Goal: Task Accomplishment & Management: Manage account settings

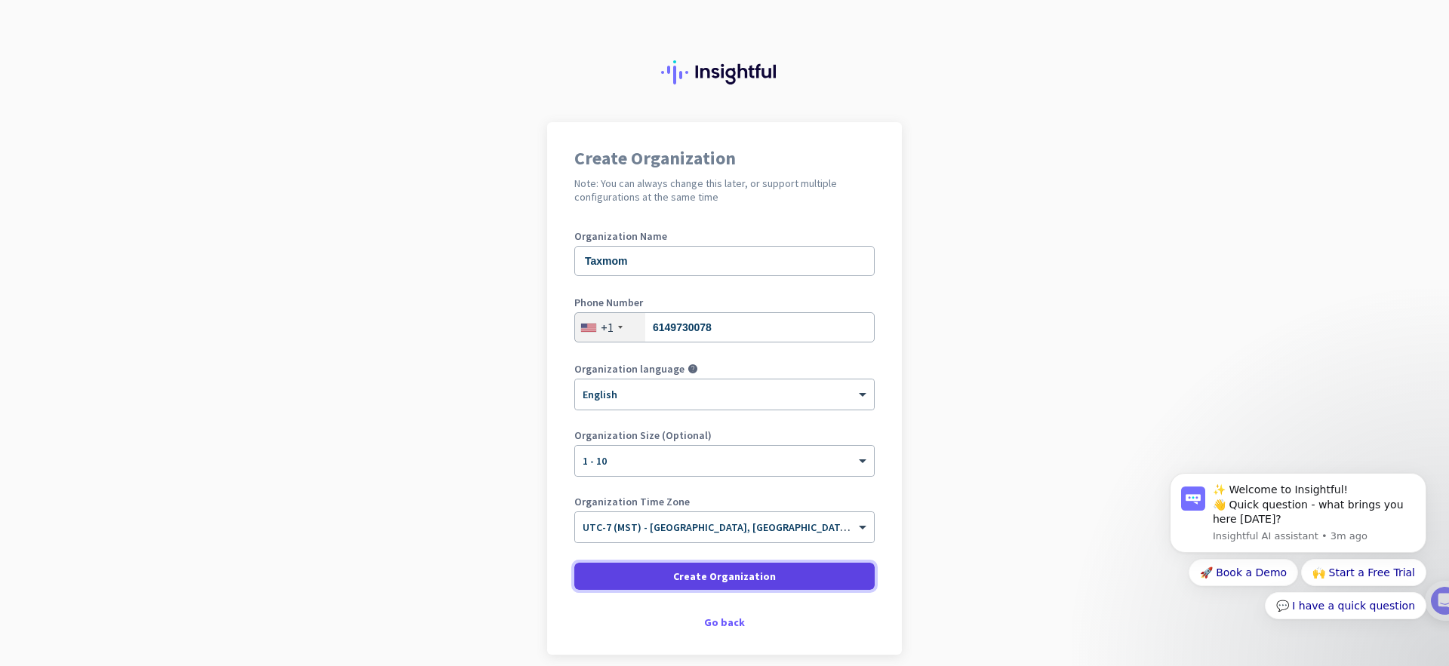
click at [761, 574] on span "Create Organization" at bounding box center [724, 576] width 103 height 15
click at [1423, 475] on icon "Dismiss notification" at bounding box center [1422, 478] width 8 height 8
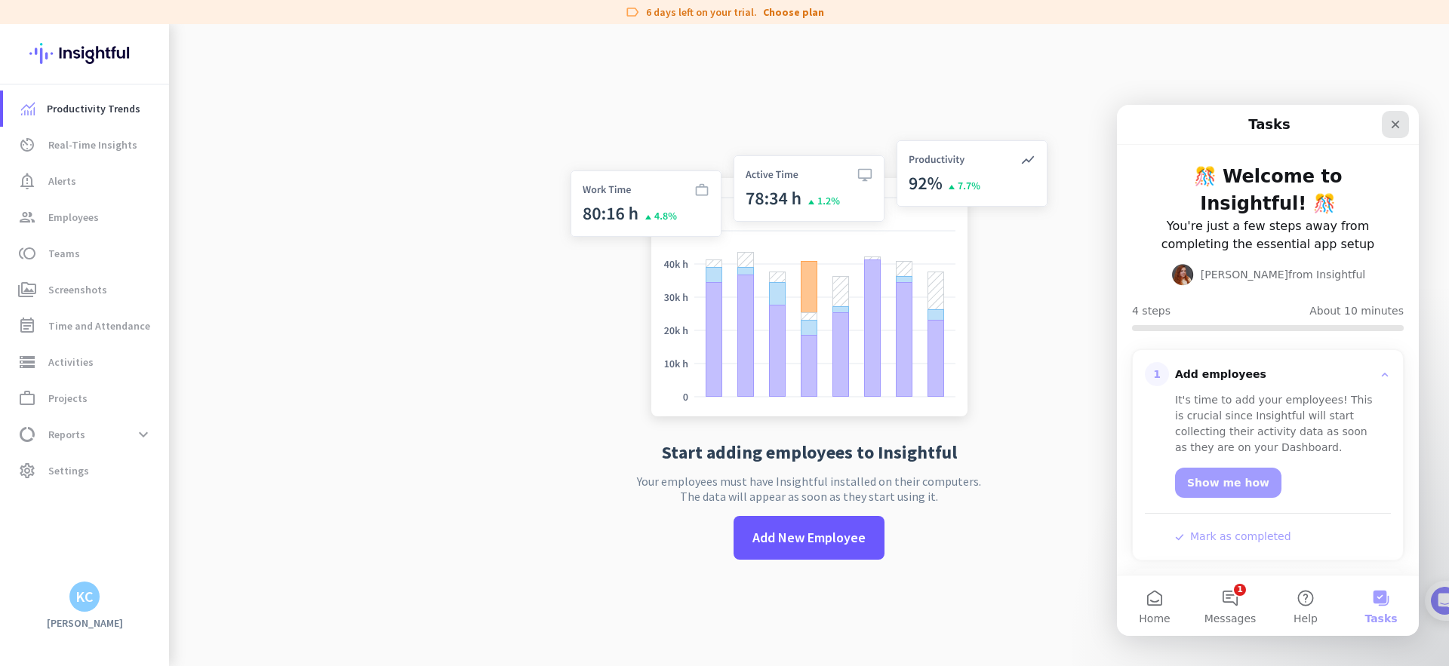
click at [1393, 122] on icon "Close" at bounding box center [1396, 125] width 8 height 8
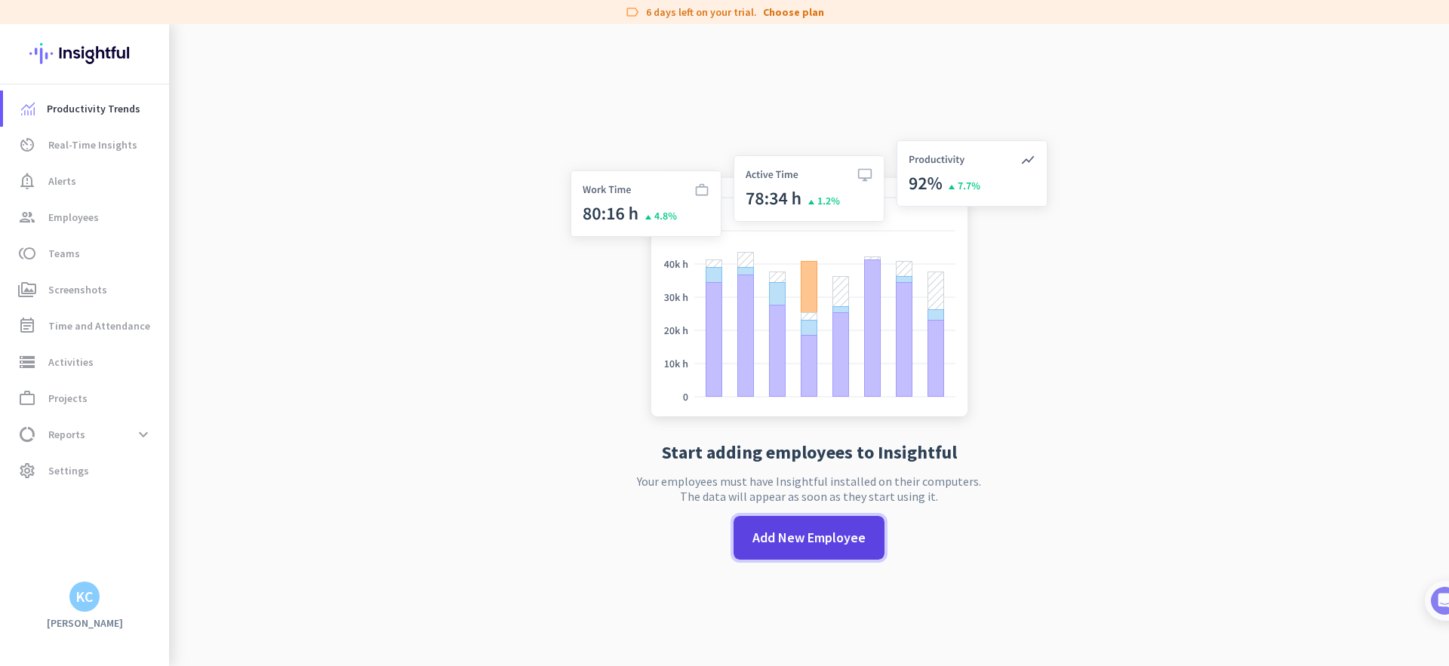
click at [797, 546] on span "Add New Employee" at bounding box center [809, 538] width 113 height 20
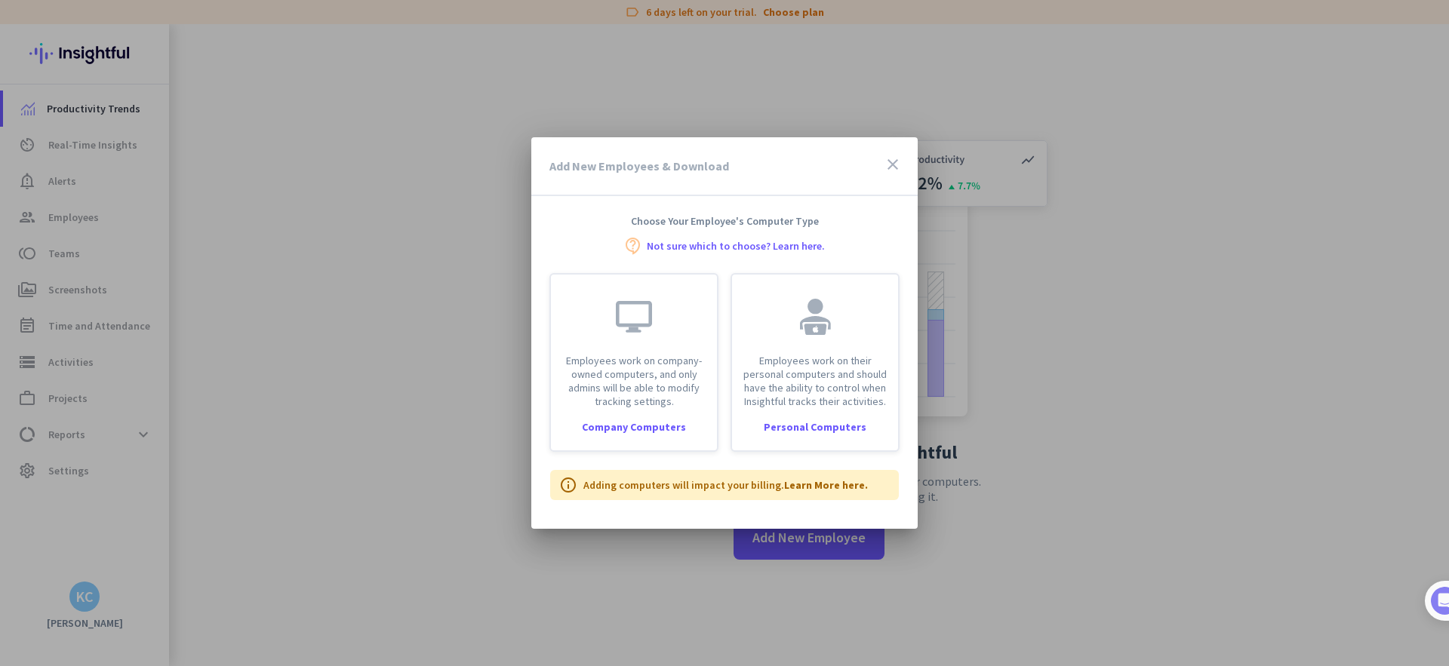
click at [888, 162] on icon "close" at bounding box center [893, 164] width 18 height 18
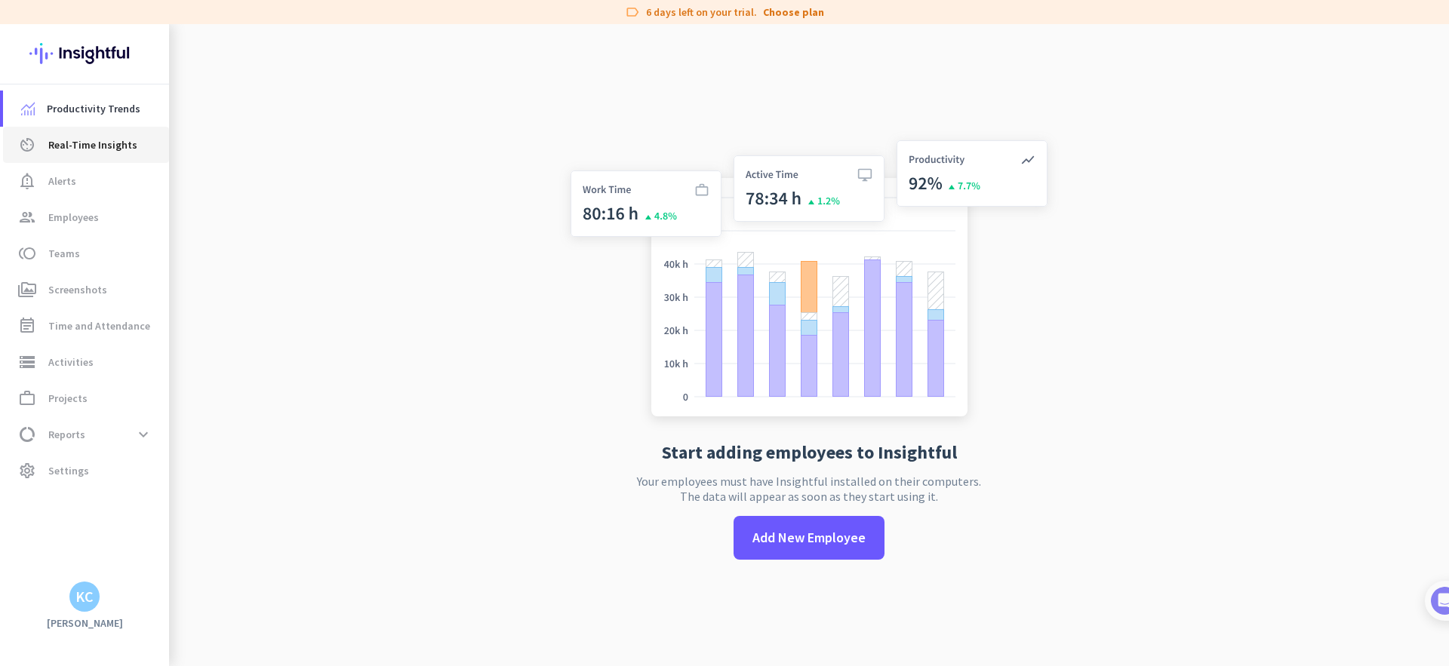
click at [125, 147] on span "Real-Time Insights" at bounding box center [92, 145] width 89 height 18
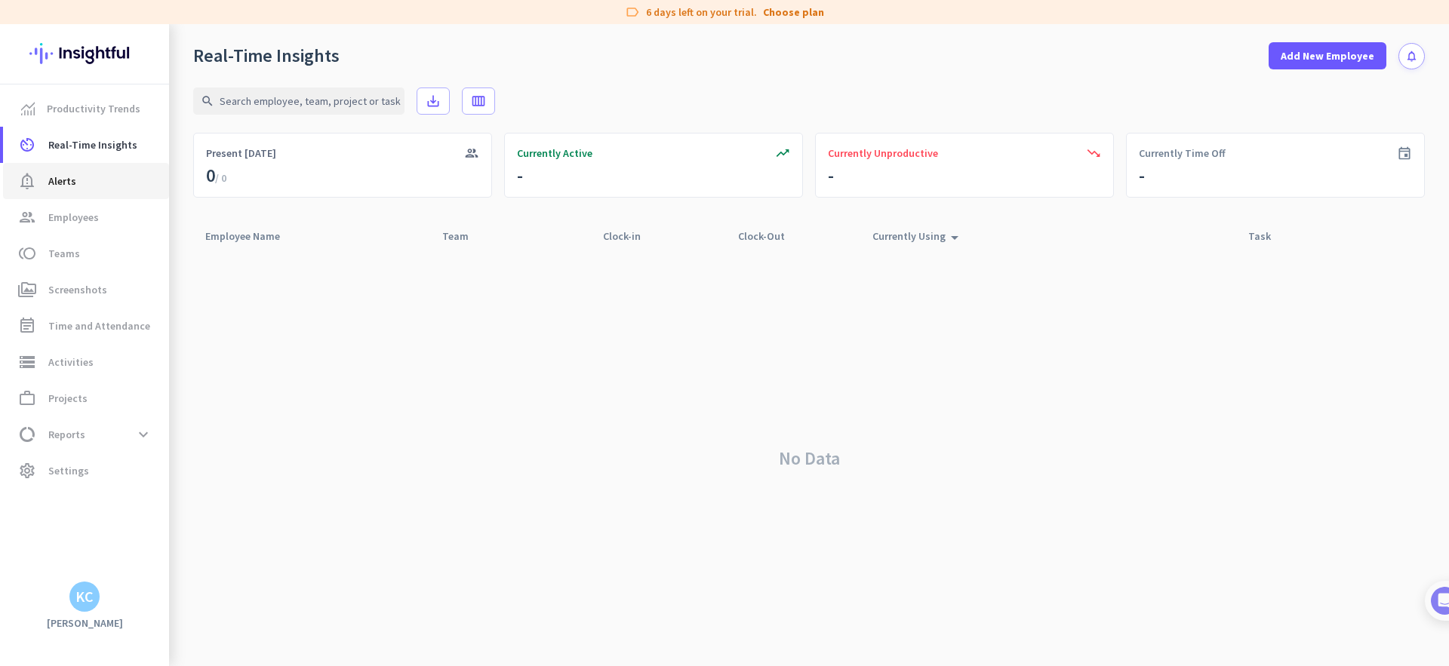
click at [114, 180] on span "notification_important Alerts" at bounding box center [86, 181] width 142 height 18
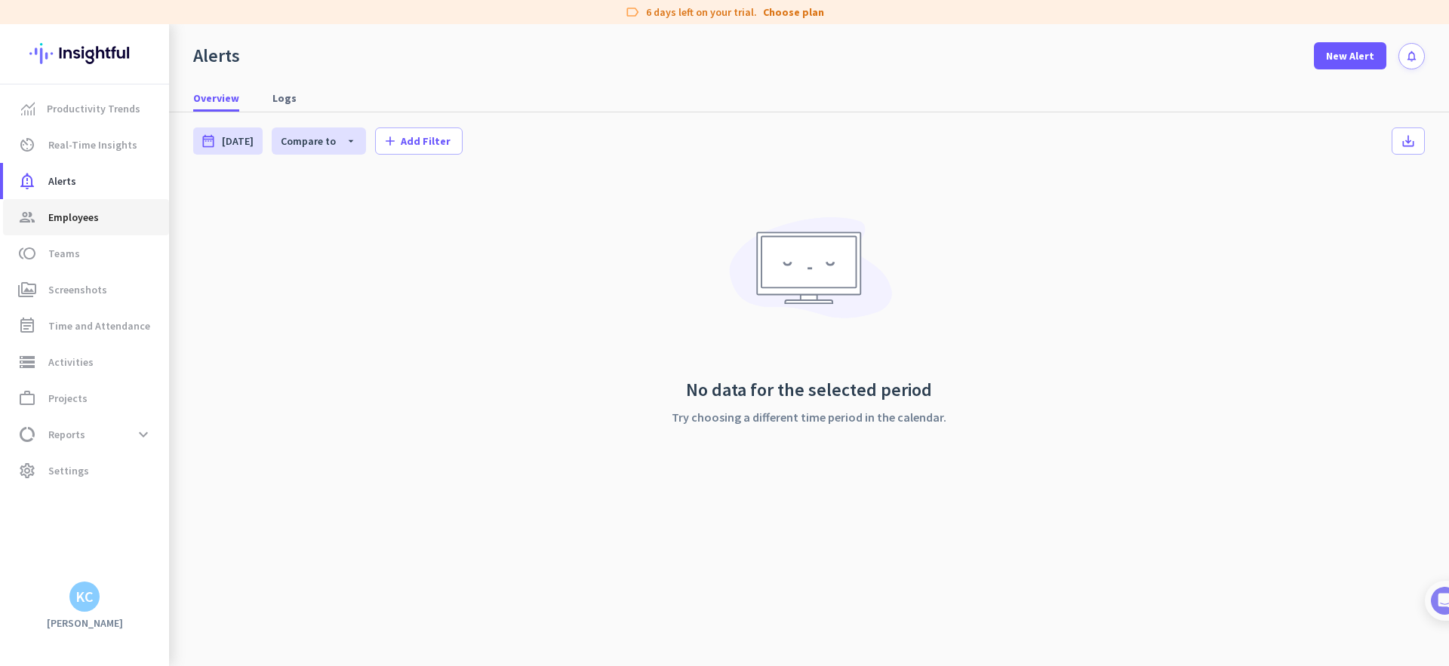
click at [114, 211] on span "group Employees" at bounding box center [86, 217] width 142 height 18
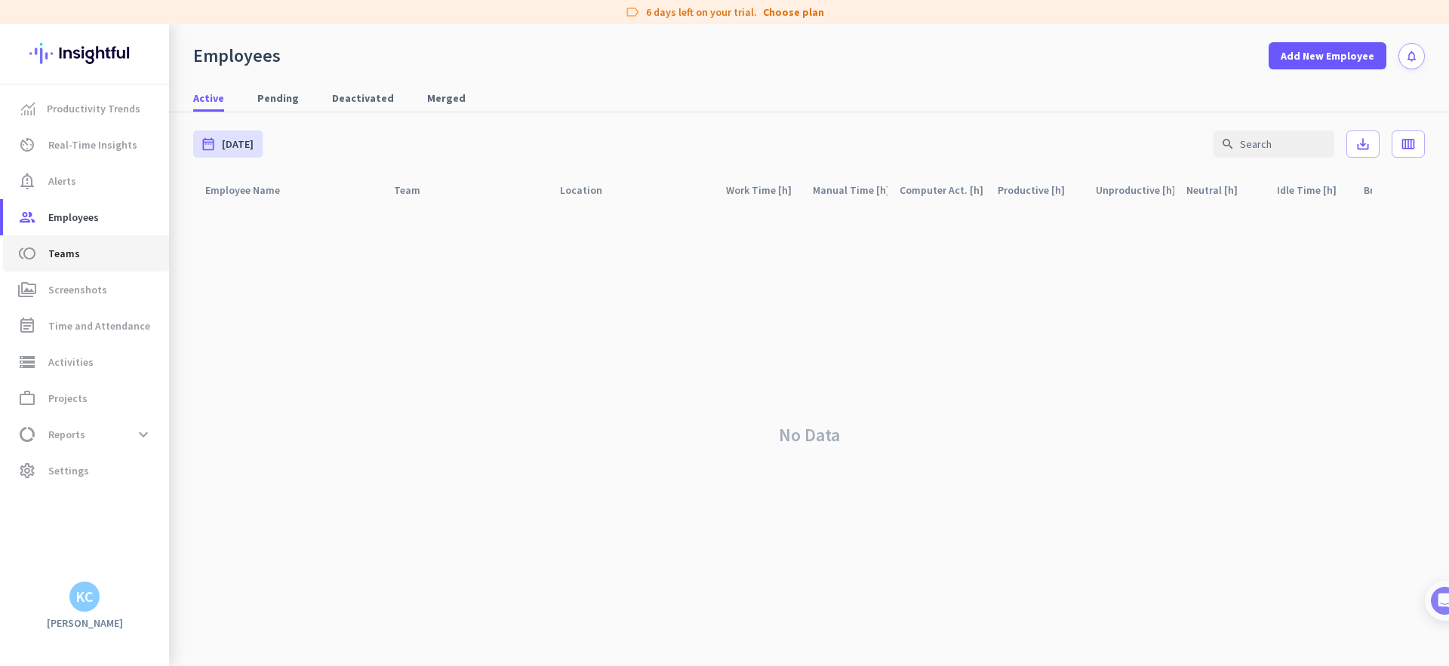
click at [120, 248] on span "toll Teams" at bounding box center [86, 254] width 142 height 18
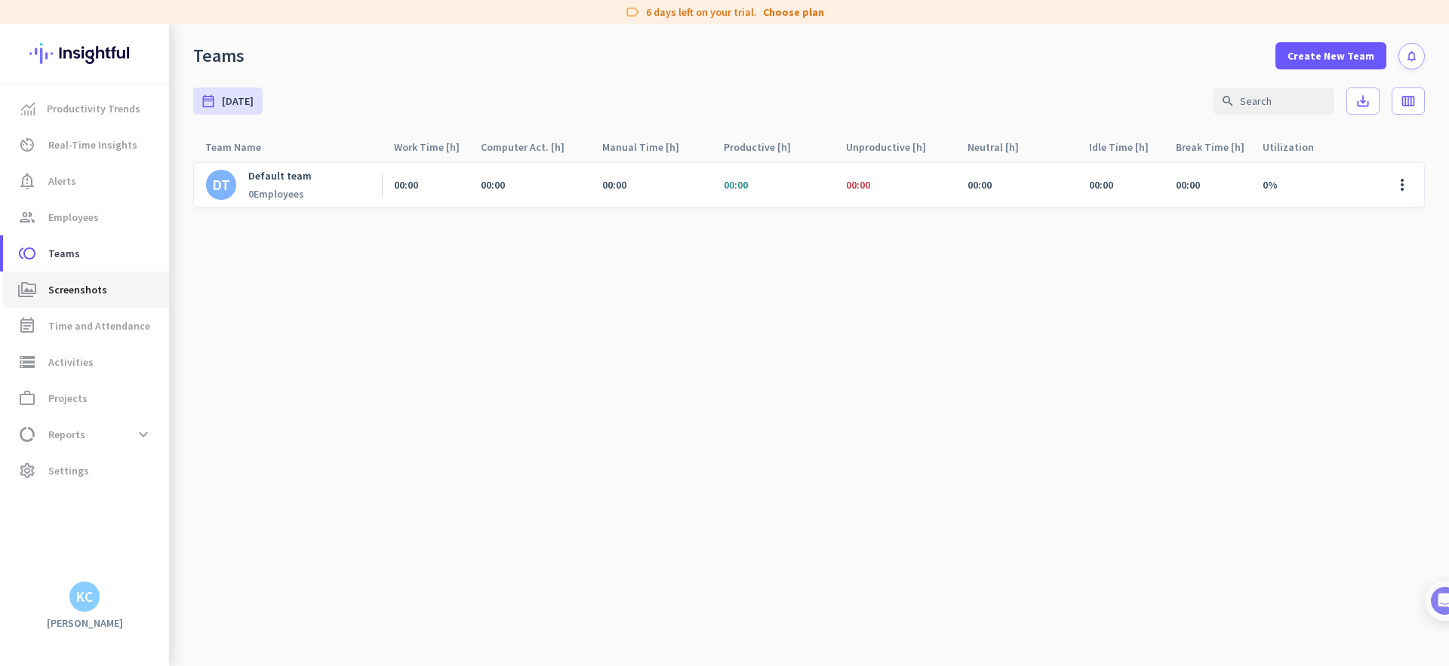
click at [122, 272] on link "perm_media Screenshots" at bounding box center [86, 290] width 166 height 36
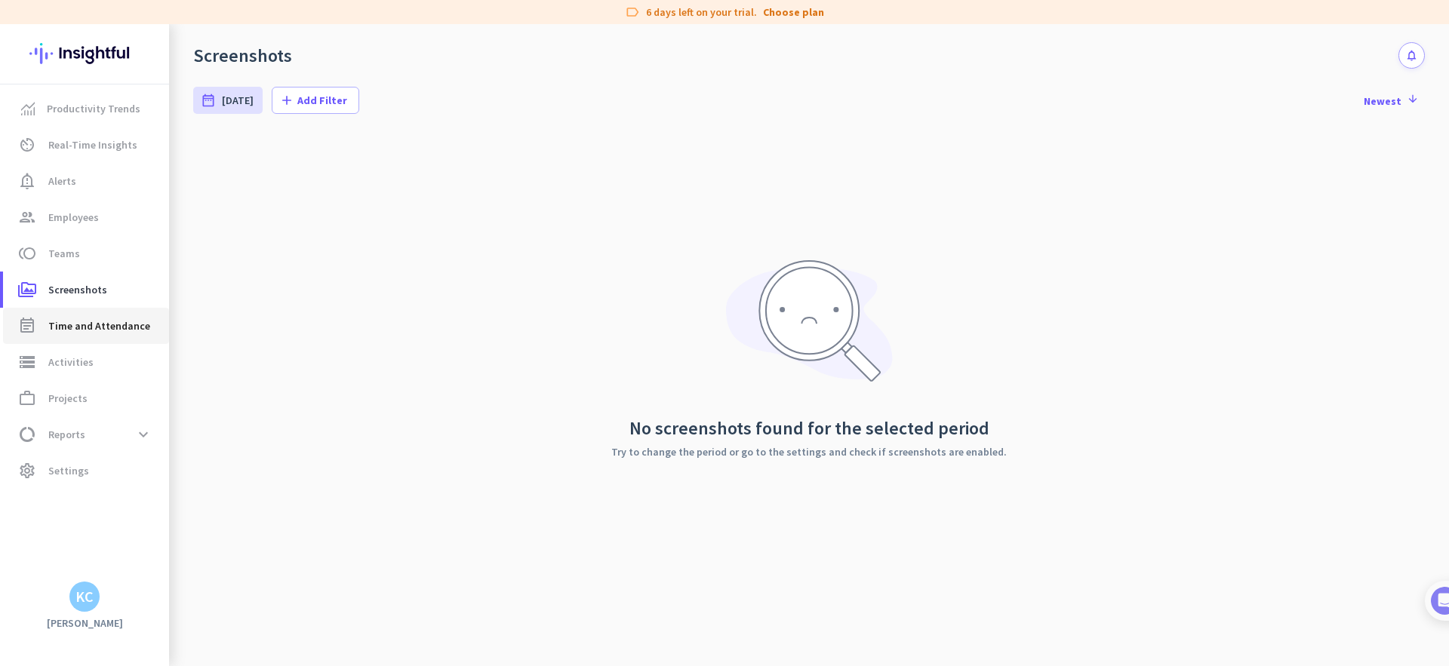
click at [127, 328] on span "Time and Attendance" at bounding box center [99, 326] width 102 height 18
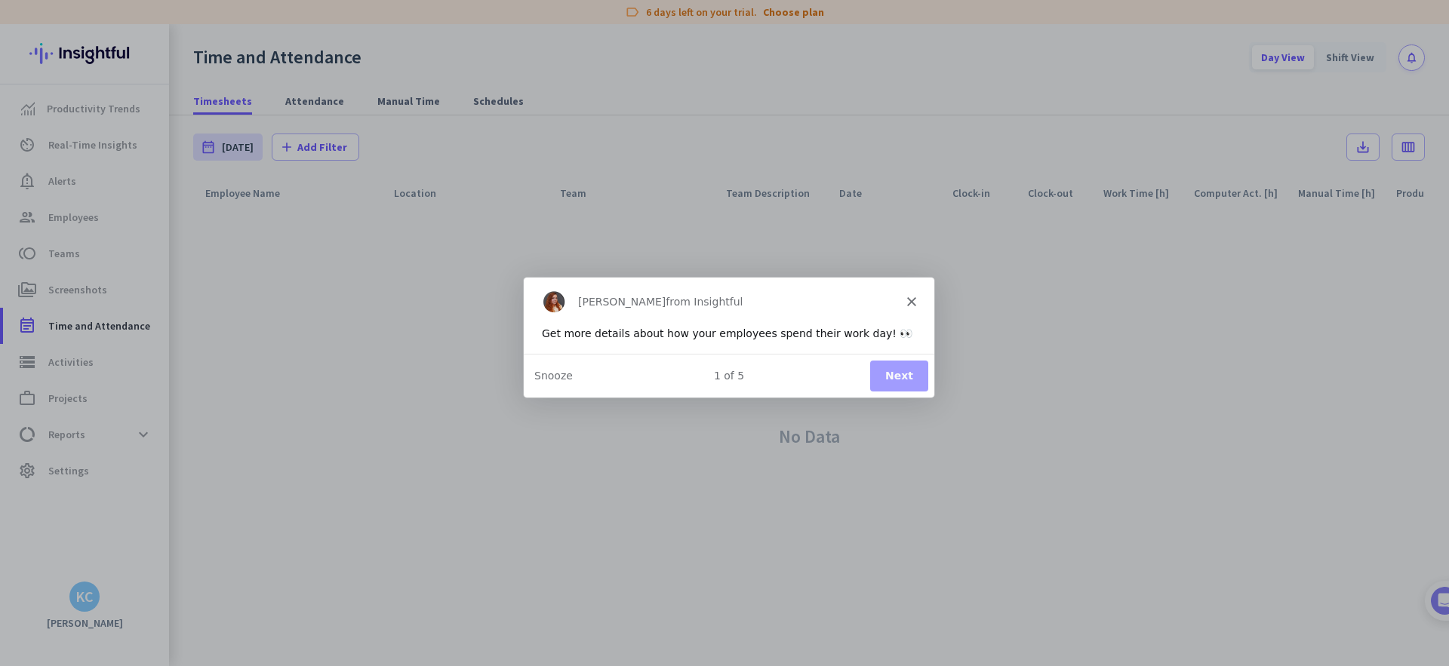
click at [306, 101] on div "Product tour overlay" at bounding box center [724, 333] width 1449 height 666
click at [912, 300] on polygon "Close" at bounding box center [910, 301] width 9 height 9
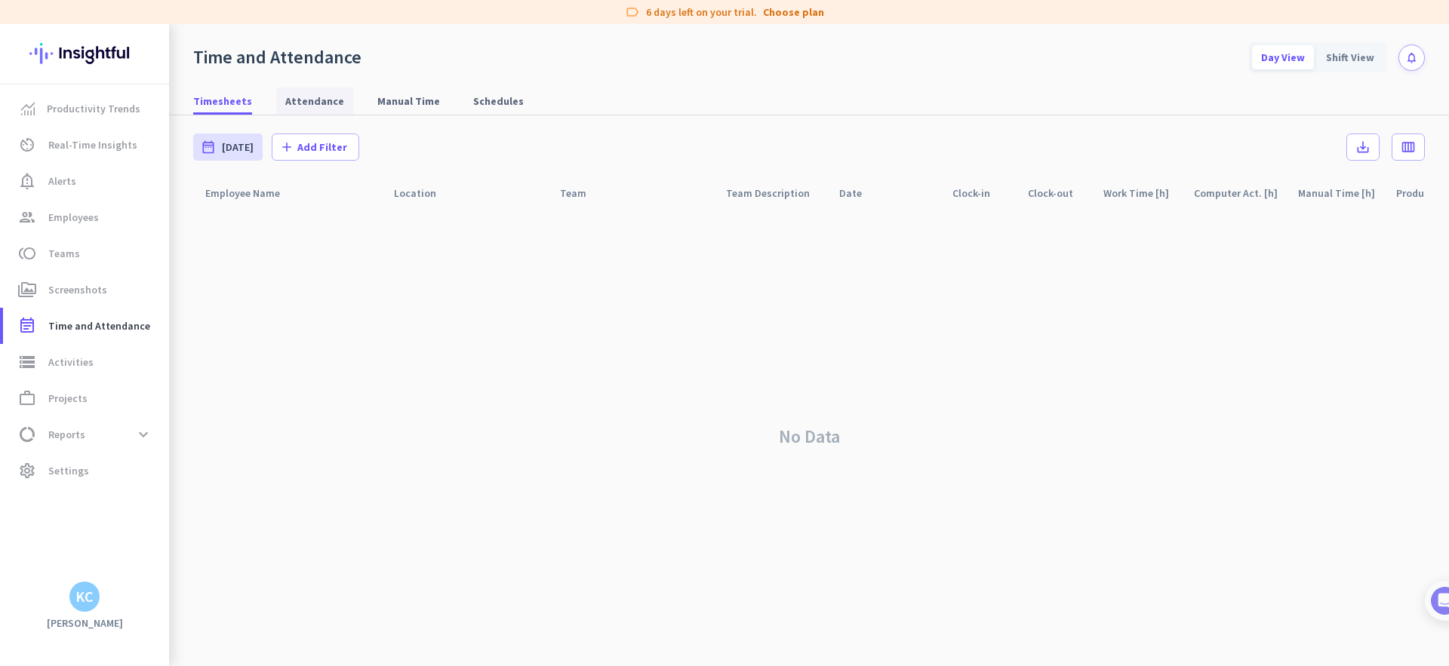
click at [321, 98] on span "Attendance" at bounding box center [314, 101] width 59 height 15
type input "[DATE] - [DATE]"
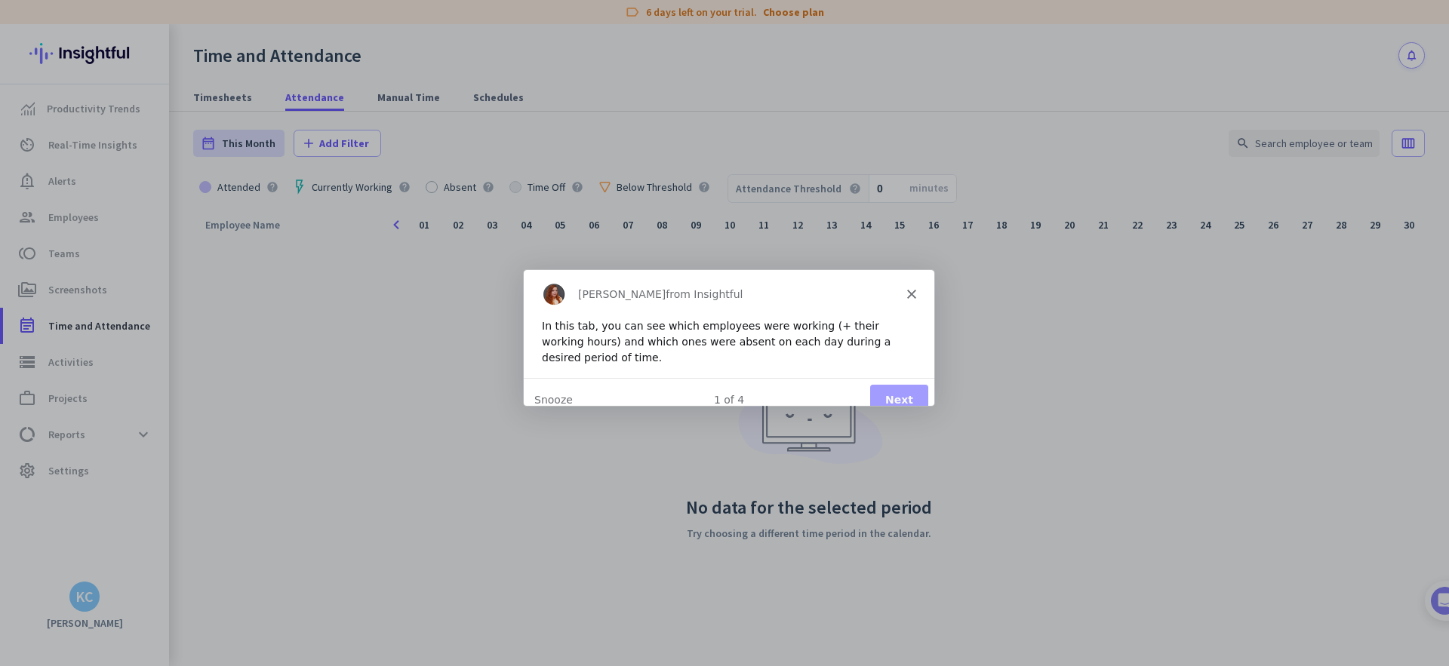
click at [911, 294] on icon "Close" at bounding box center [910, 292] width 9 height 9
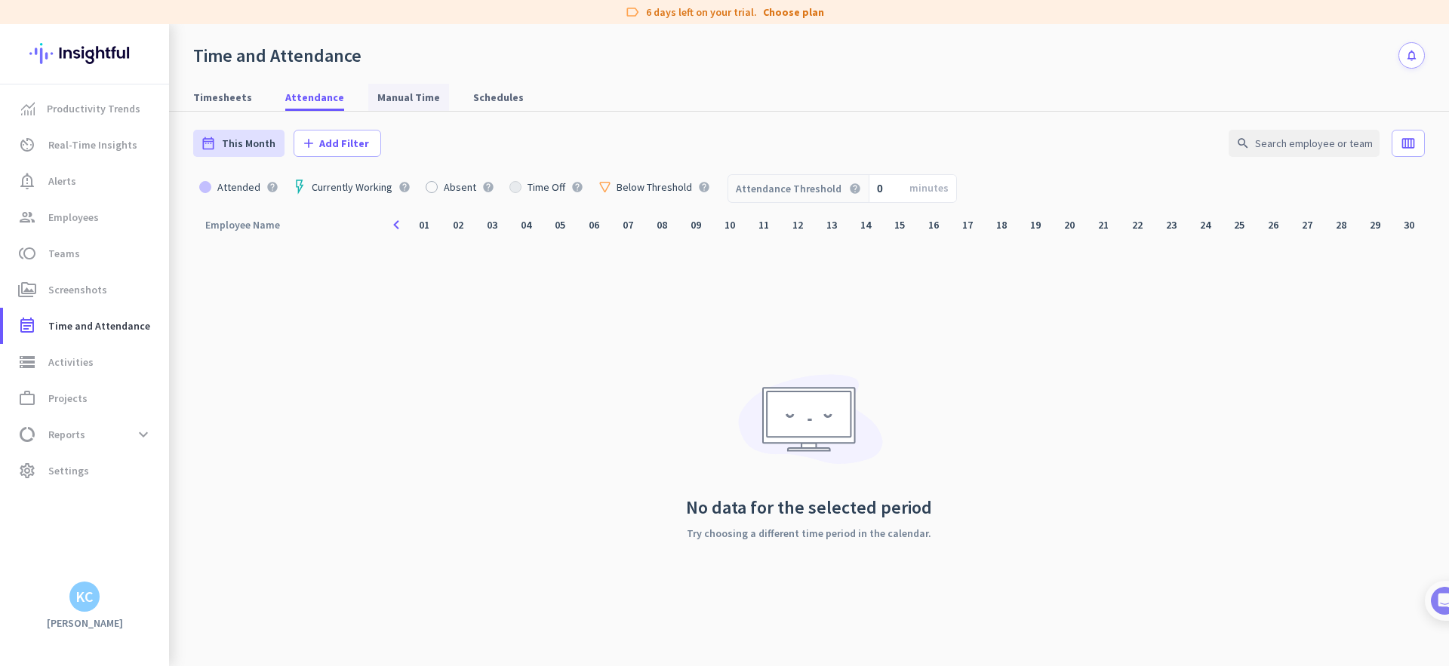
click at [412, 101] on span "Manual Time" at bounding box center [408, 97] width 63 height 15
type input "[DATE] - [DATE]"
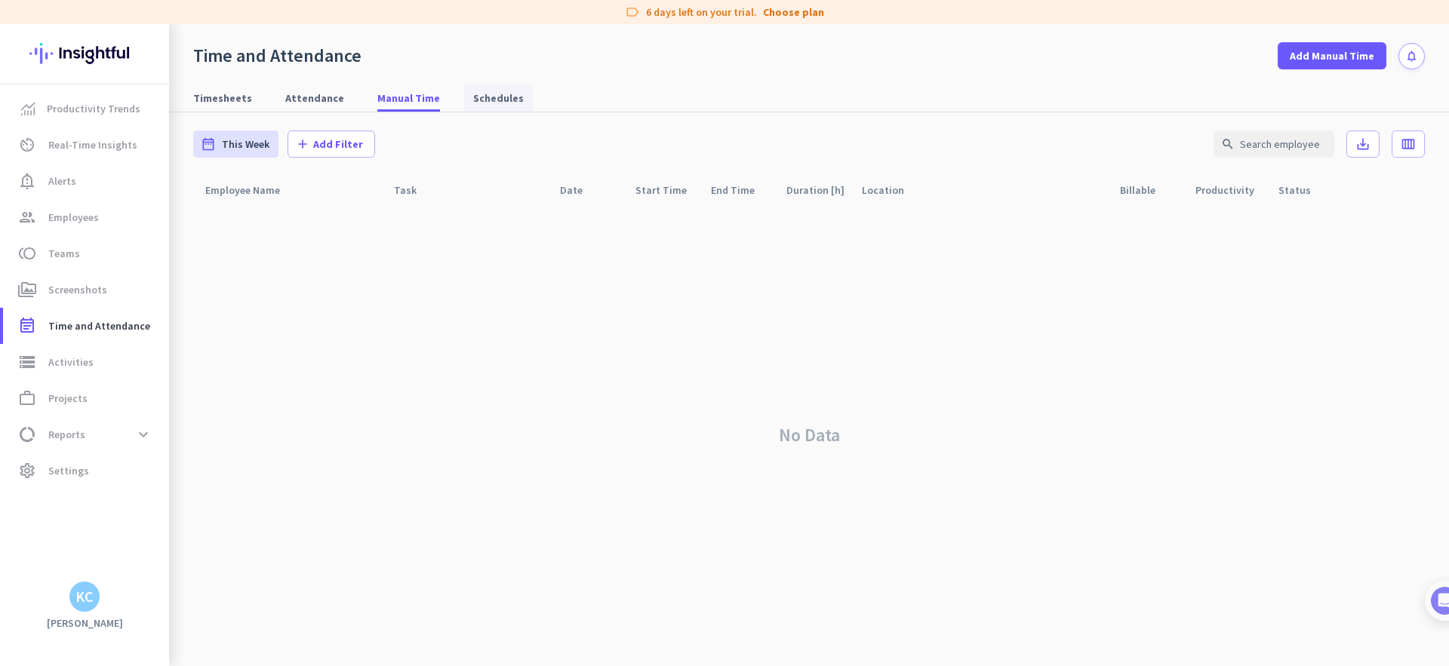
click at [482, 97] on span "Schedules" at bounding box center [498, 98] width 51 height 15
type input "[DATE] - [DATE]"
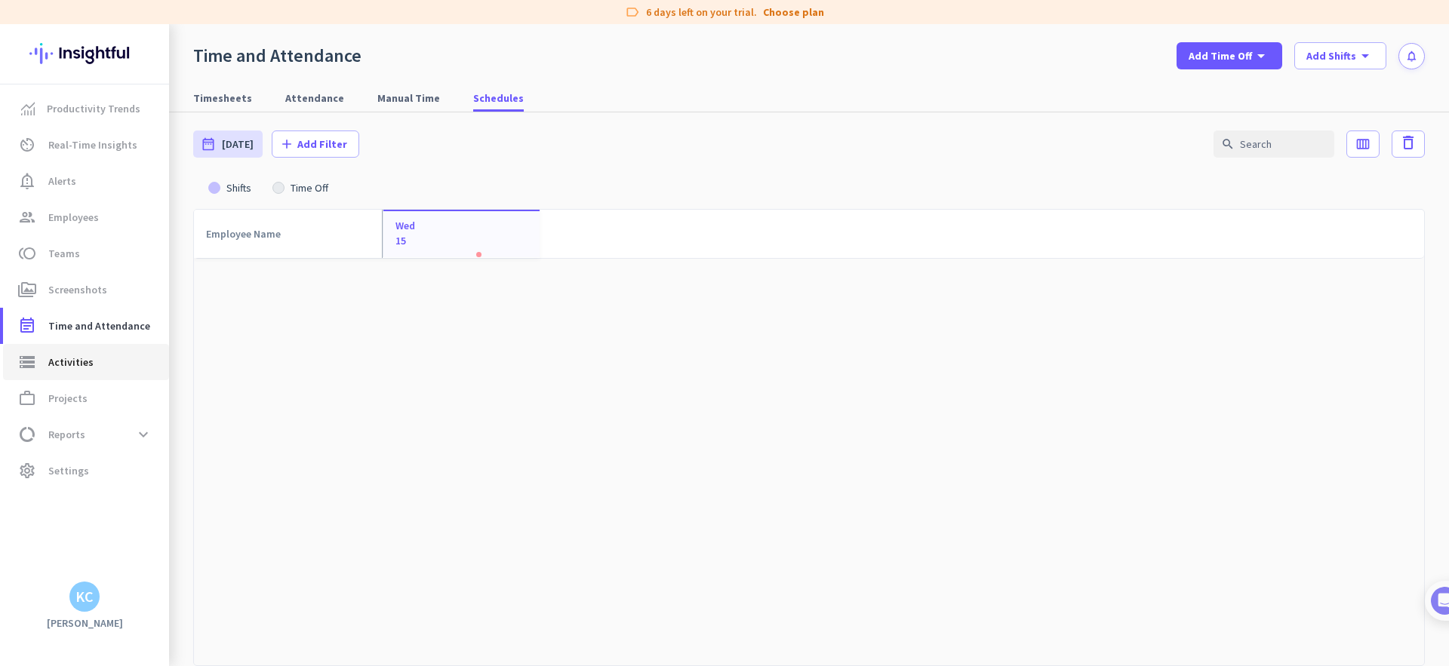
click at [54, 362] on span "Activities" at bounding box center [70, 362] width 45 height 18
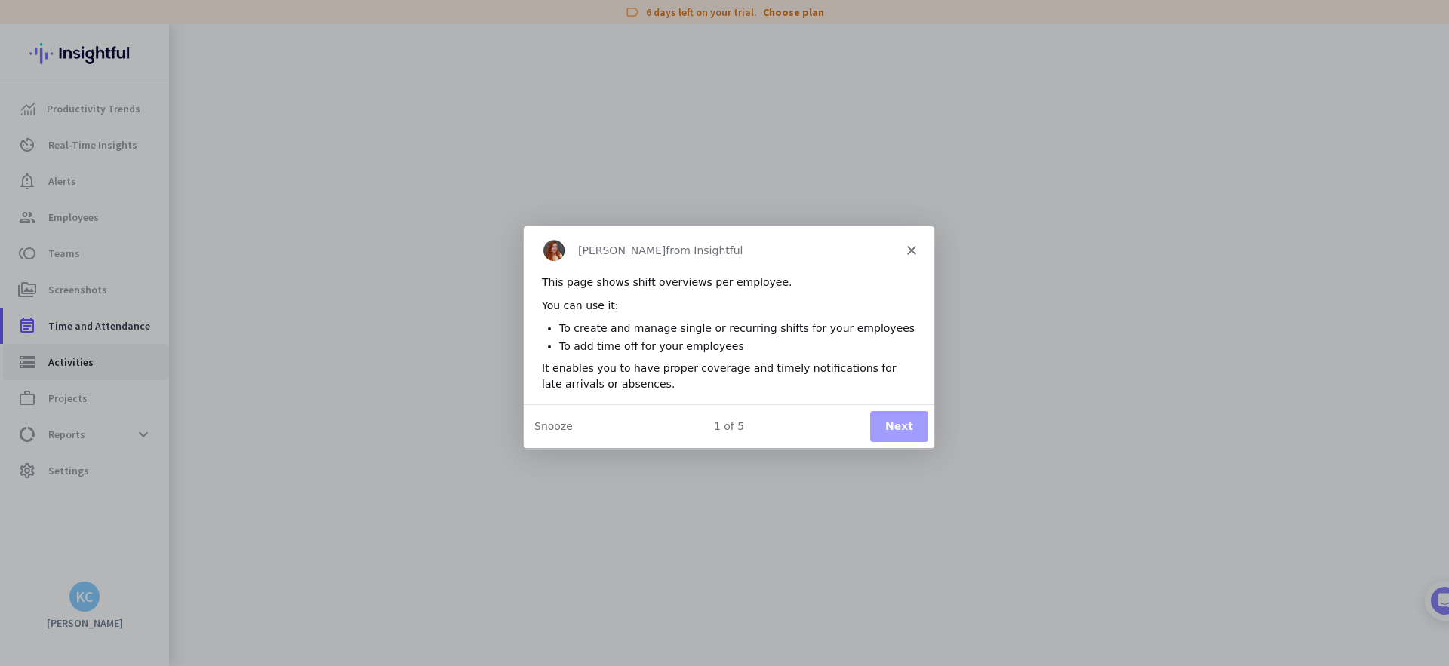
type input "[DATE]"
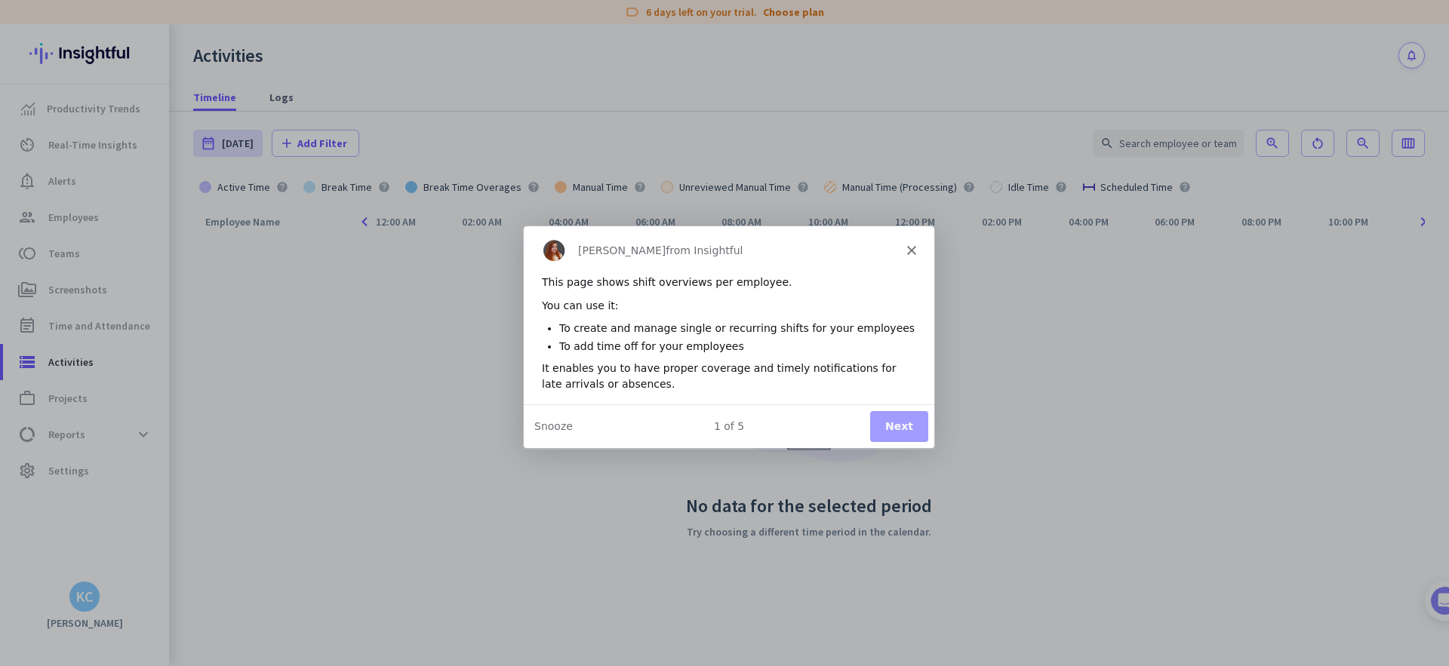
click at [910, 251] on polygon "Close" at bounding box center [910, 249] width 9 height 9
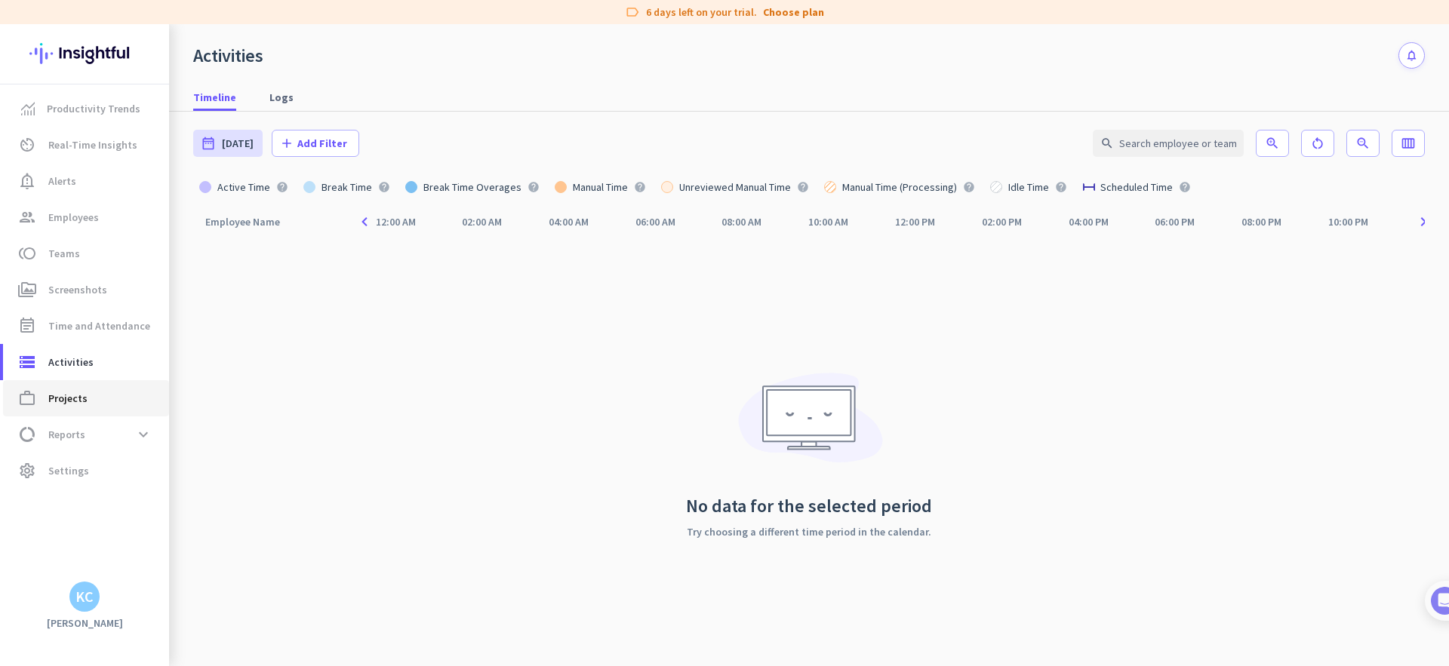
click at [86, 403] on span "work_outline Projects" at bounding box center [86, 398] width 142 height 18
type input "[DATE] - [DATE]"
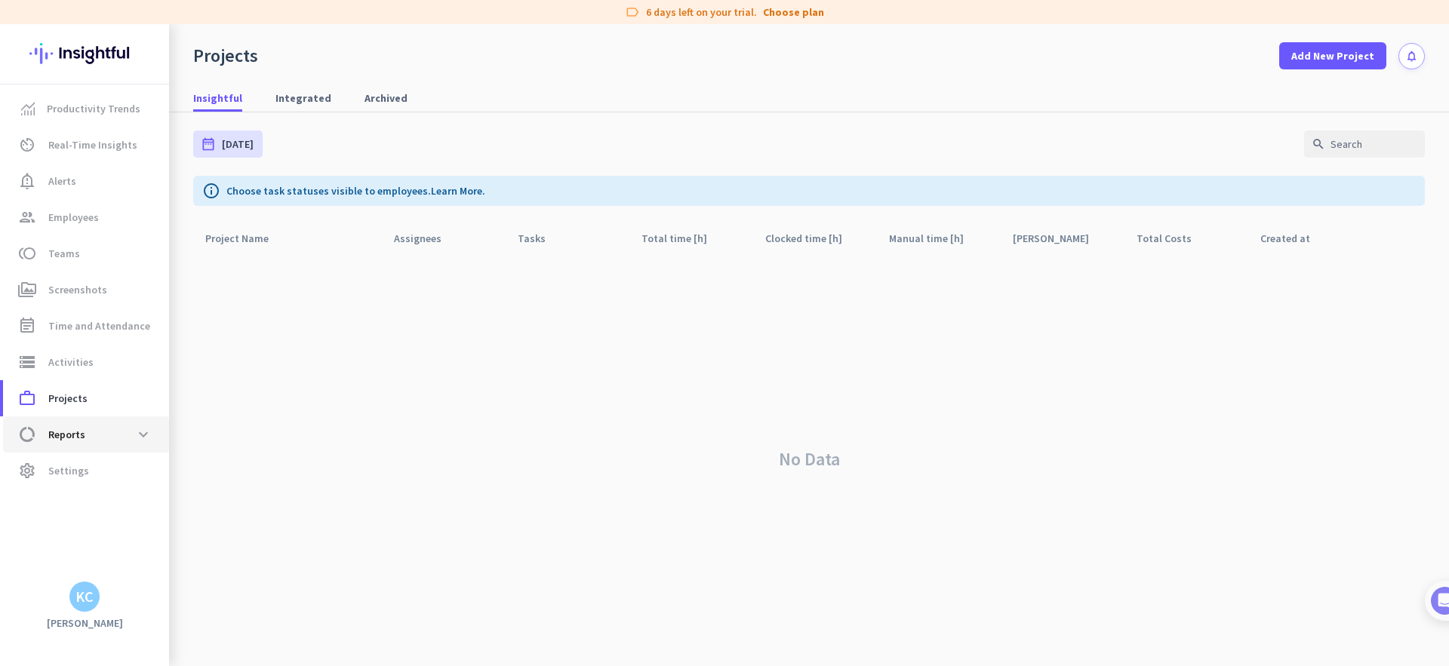
click at [85, 430] on span "data_usage Reports expand_more" at bounding box center [86, 434] width 142 height 27
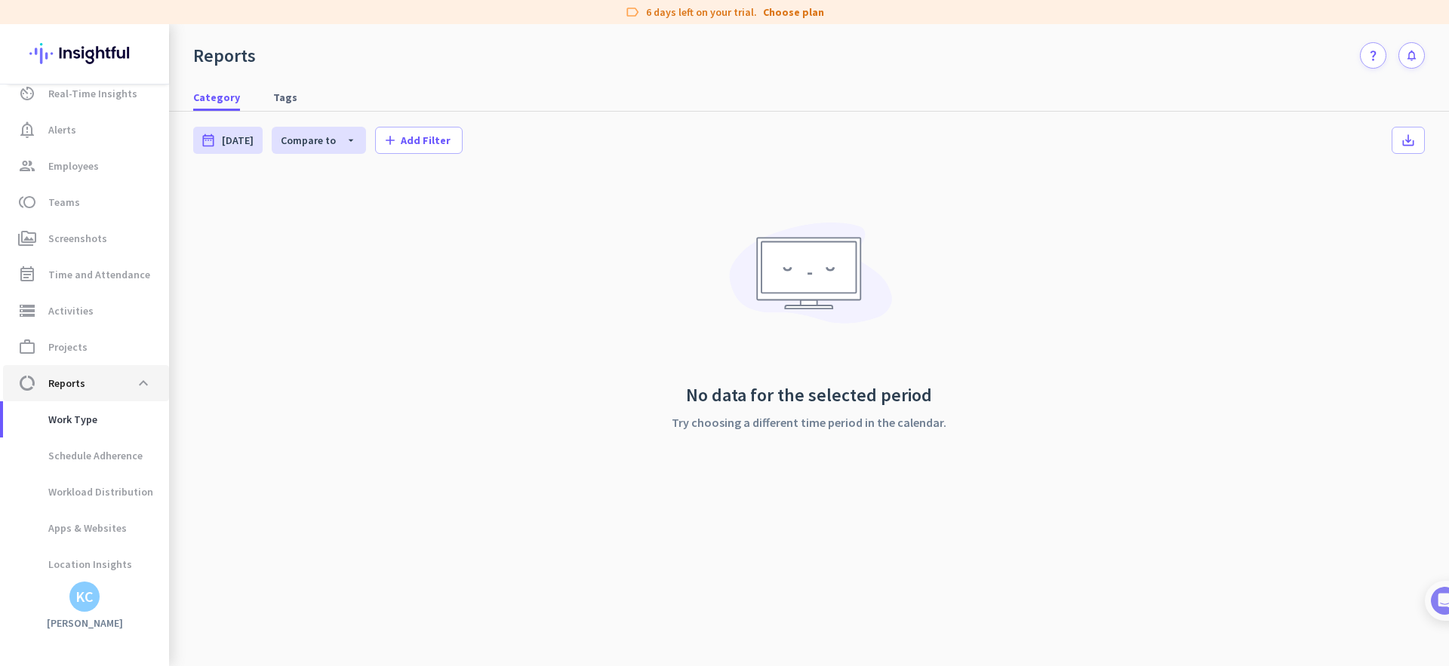
scroll to position [52, 0]
click at [117, 454] on span "Schedule Adherence" at bounding box center [79, 455] width 128 height 36
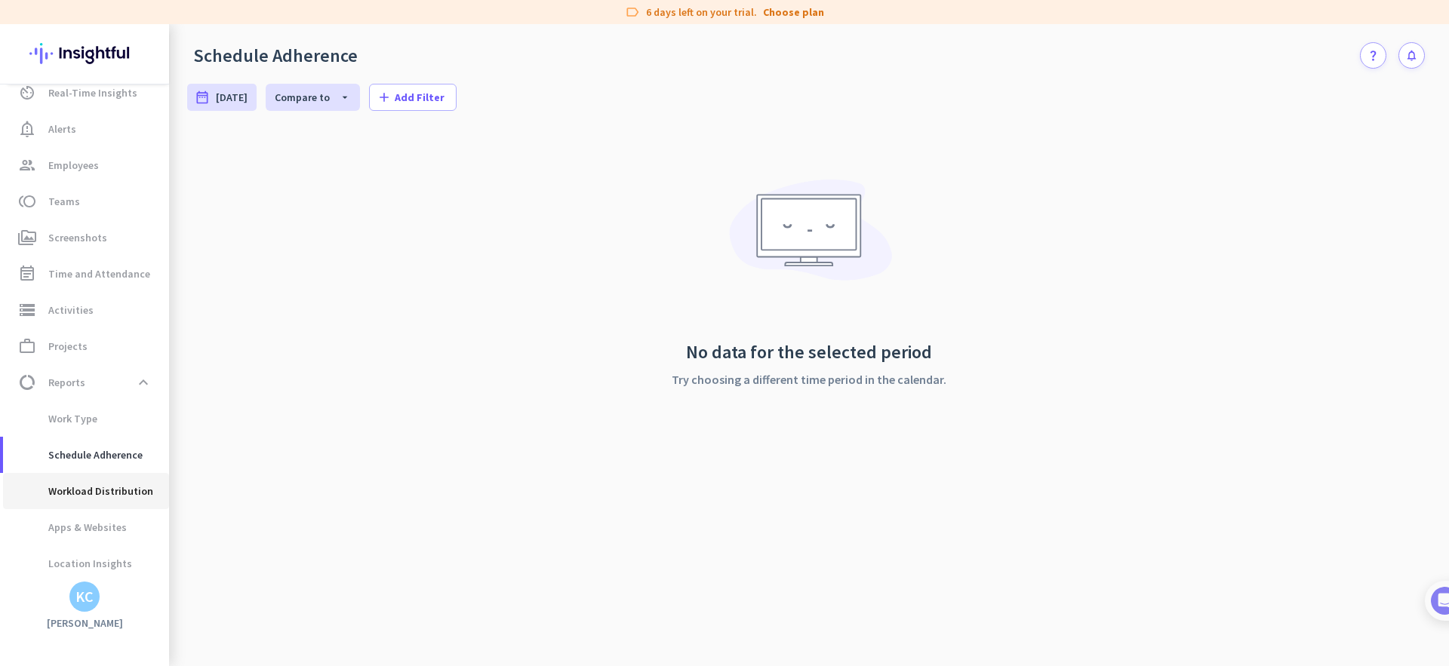
click at [118, 481] on span "Workload Distribution" at bounding box center [84, 491] width 138 height 36
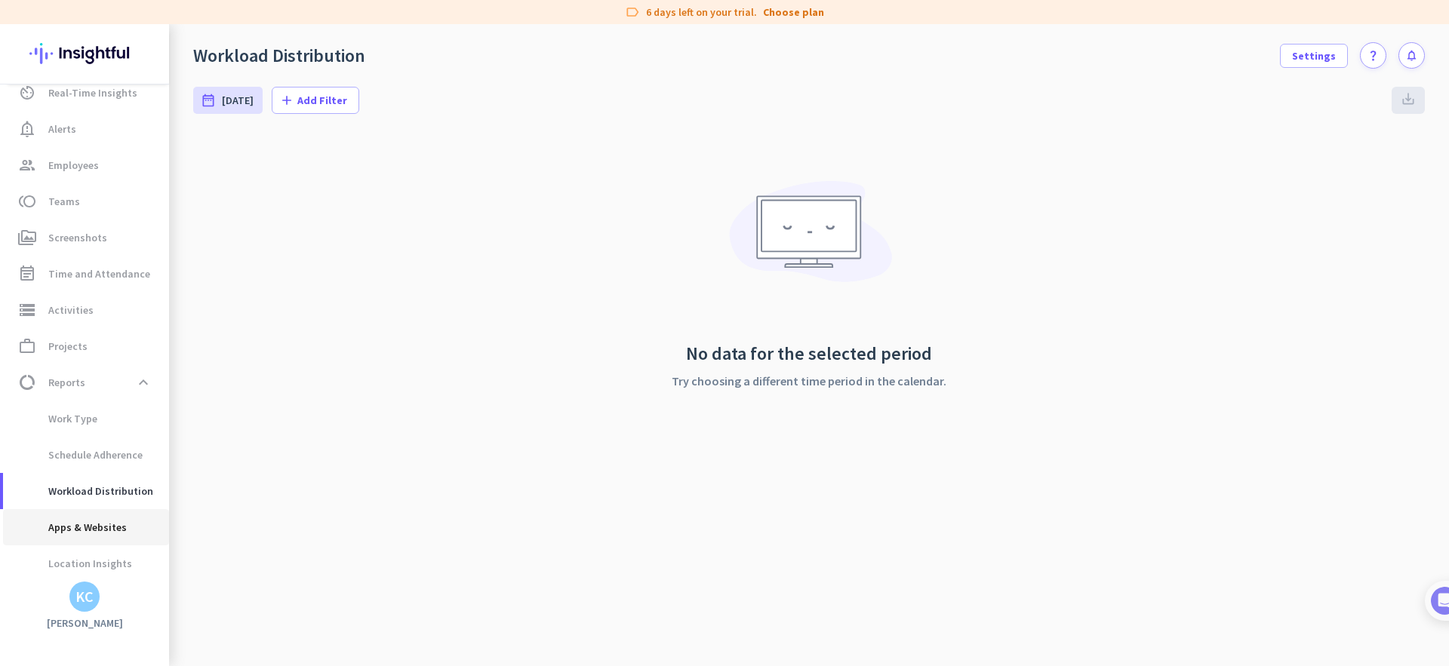
click at [117, 519] on span "Apps & Websites" at bounding box center [71, 527] width 112 height 36
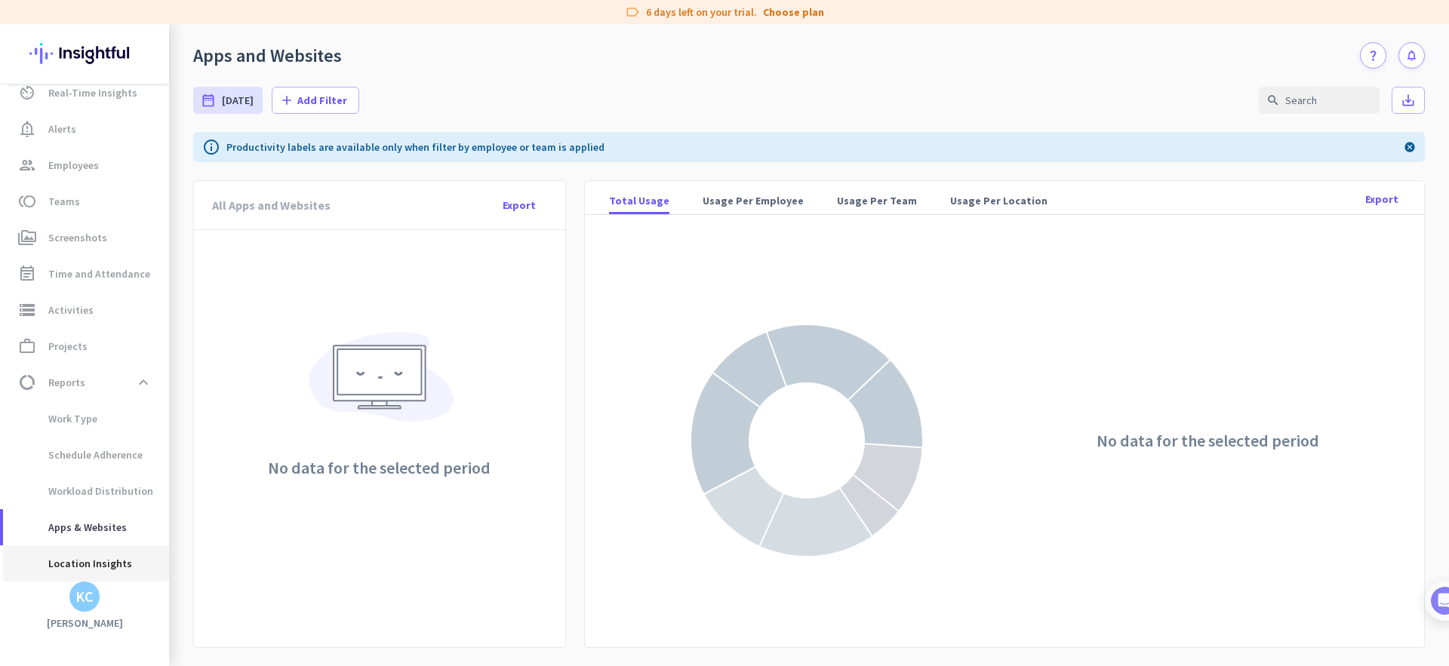
click at [129, 556] on span "Location Insights" at bounding box center [86, 564] width 142 height 36
type input "[DATE] - [DATE]"
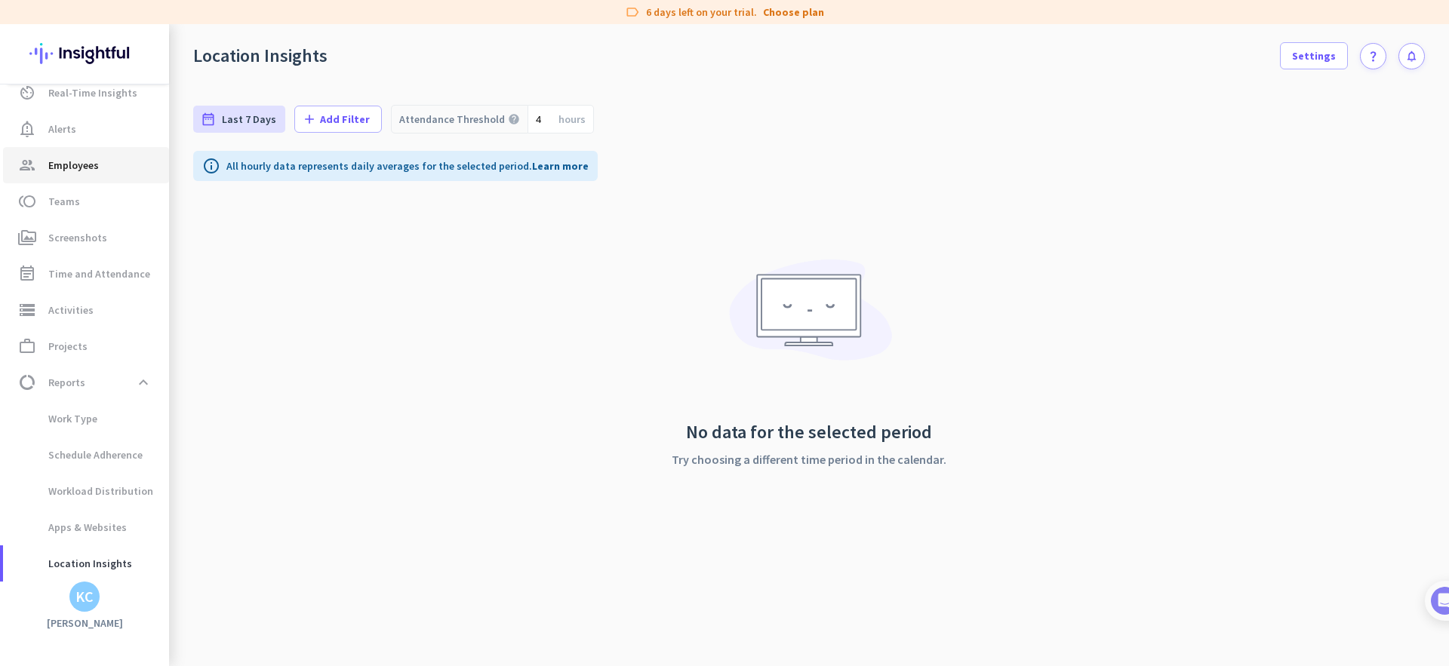
click at [98, 175] on link "group Employees" at bounding box center [86, 165] width 166 height 36
type input "[DATE] - [DATE]"
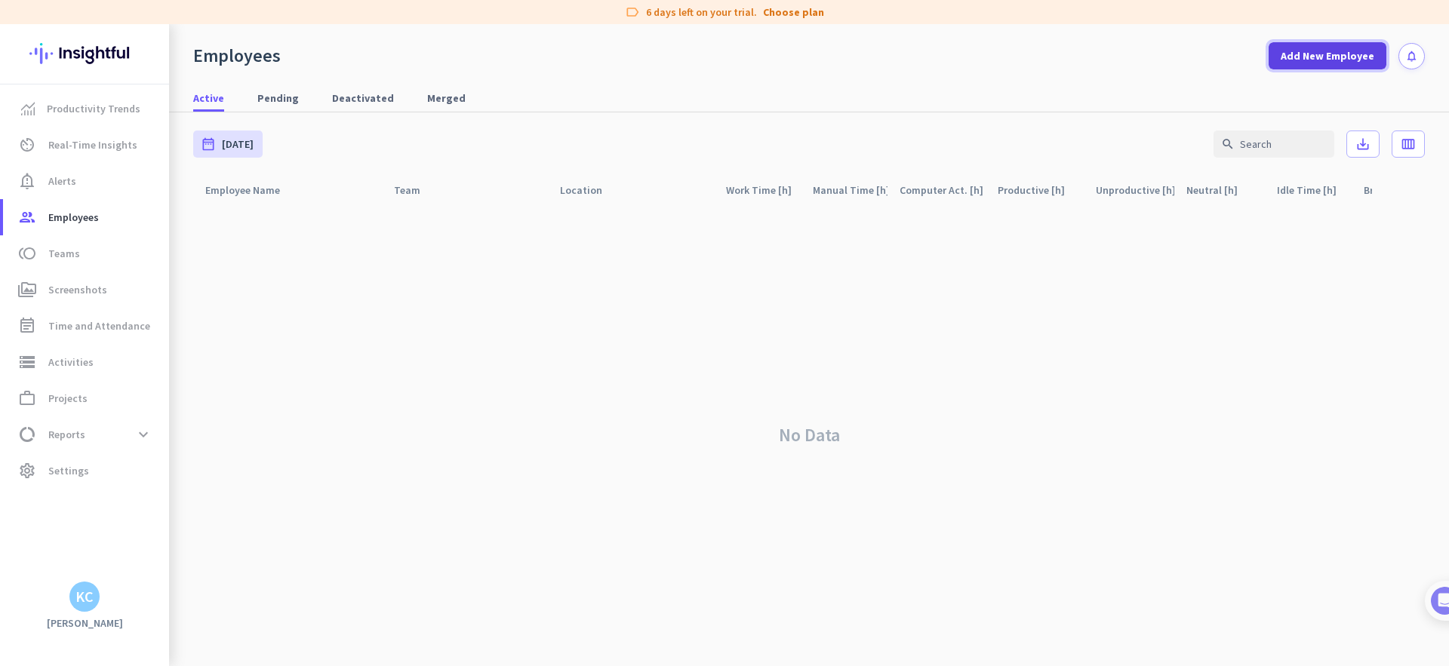
click at [1293, 64] on span at bounding box center [1328, 56] width 118 height 36
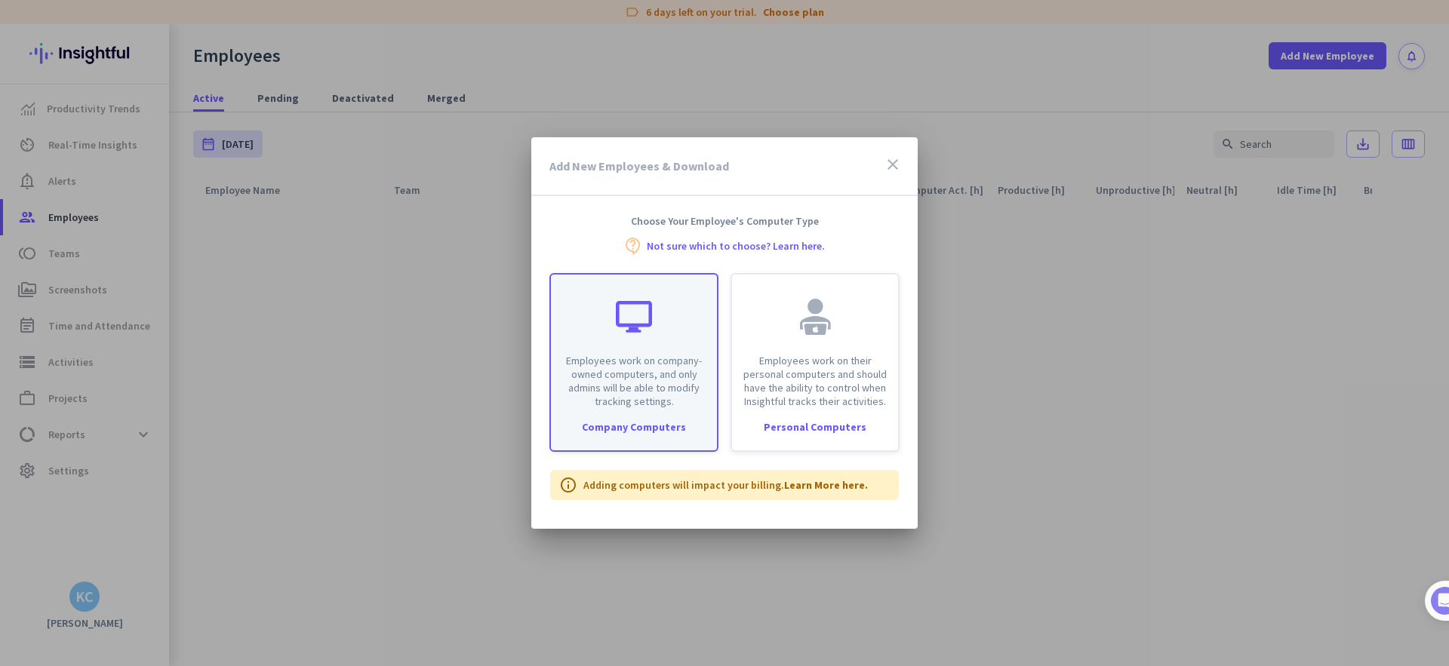
click at [629, 417] on div "Employees work on company-owned computers, and only admins will be able to modi…" at bounding box center [633, 362] width 169 height 179
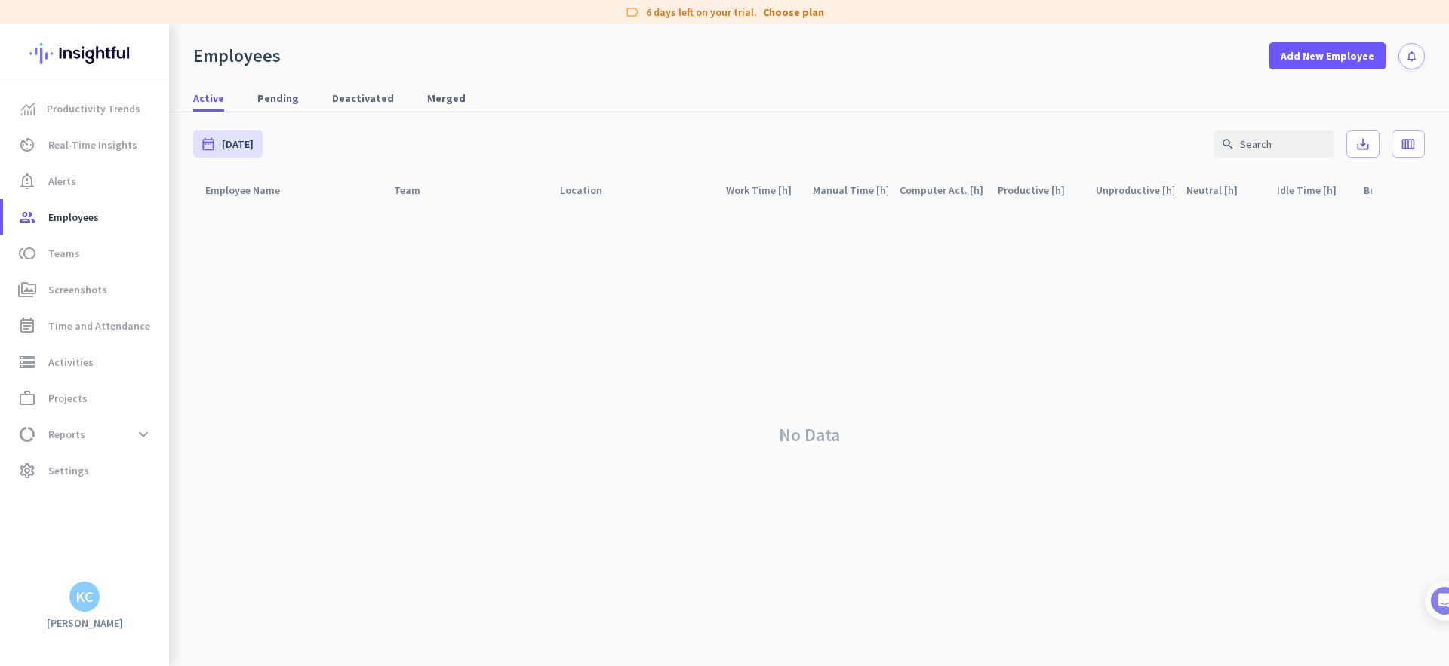
type input "[URL][DOMAIN_NAME]"
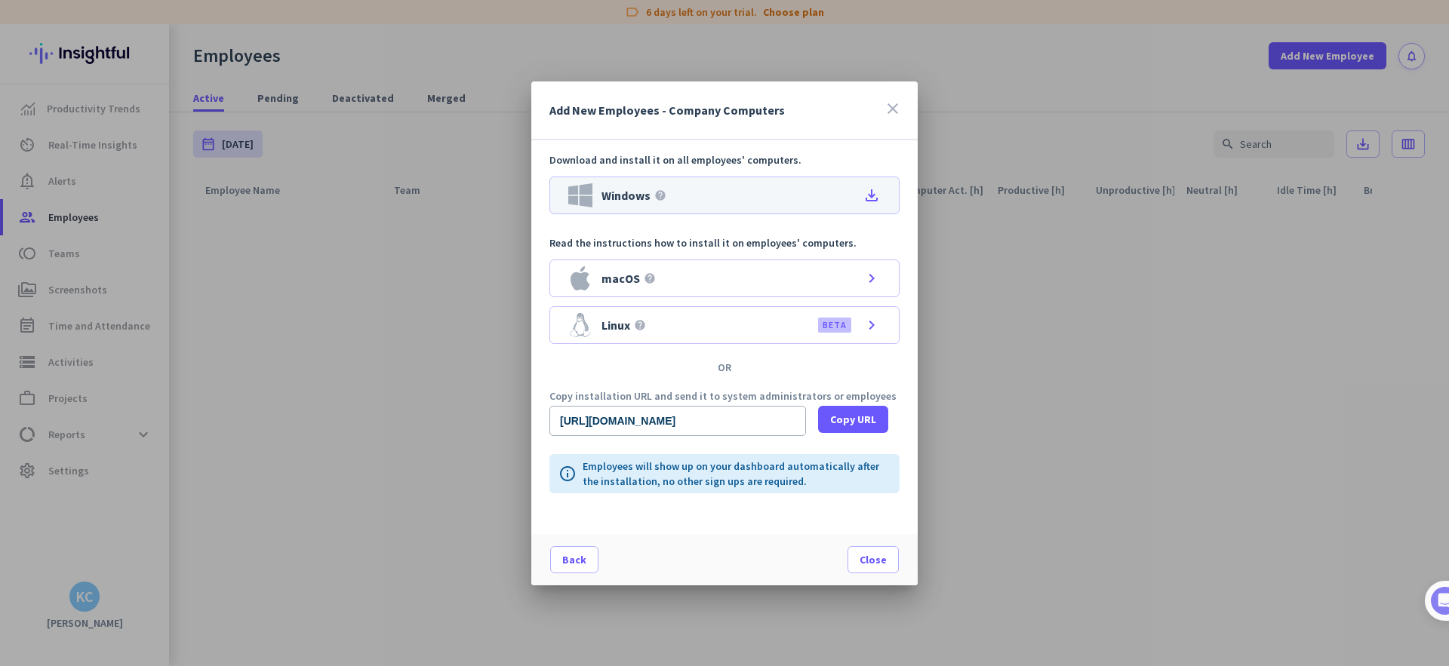
click at [728, 196] on div "Windows help file_download" at bounding box center [724, 196] width 350 height 38
click at [894, 565] on span at bounding box center [873, 560] width 50 height 36
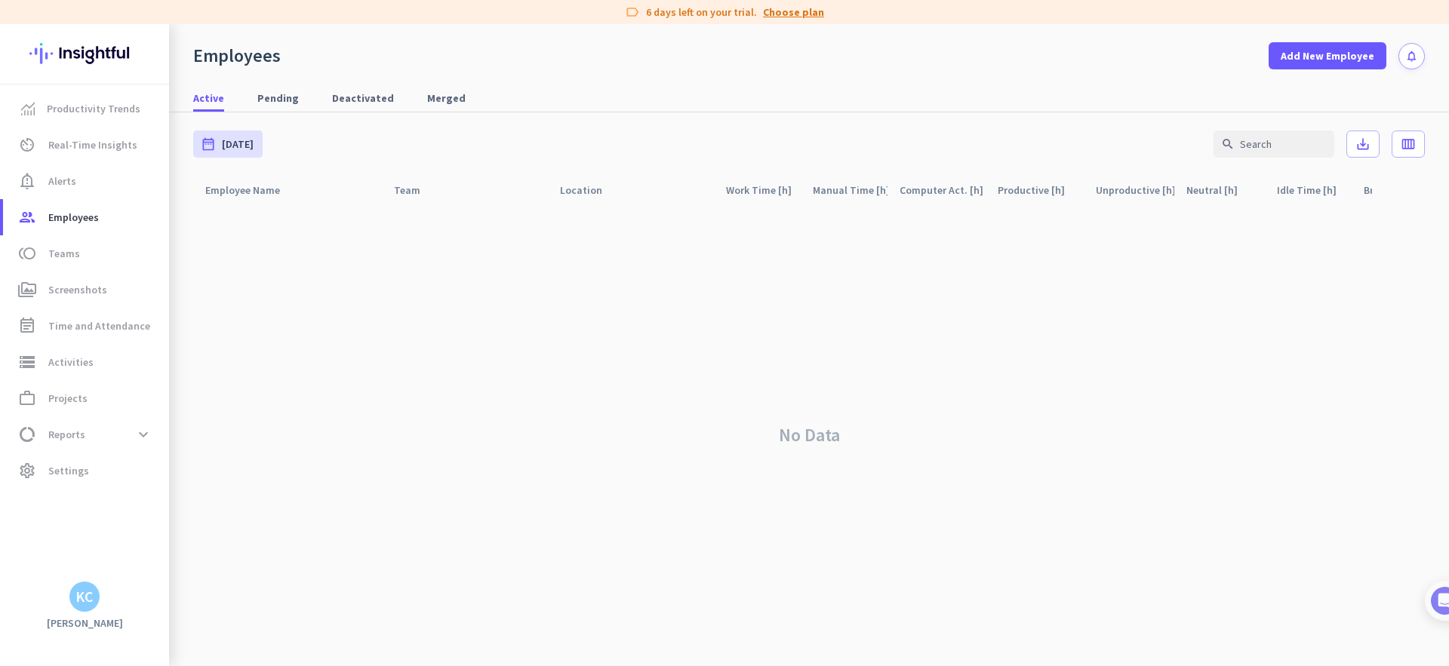
click at [802, 17] on link "Choose plan" at bounding box center [793, 12] width 61 height 15
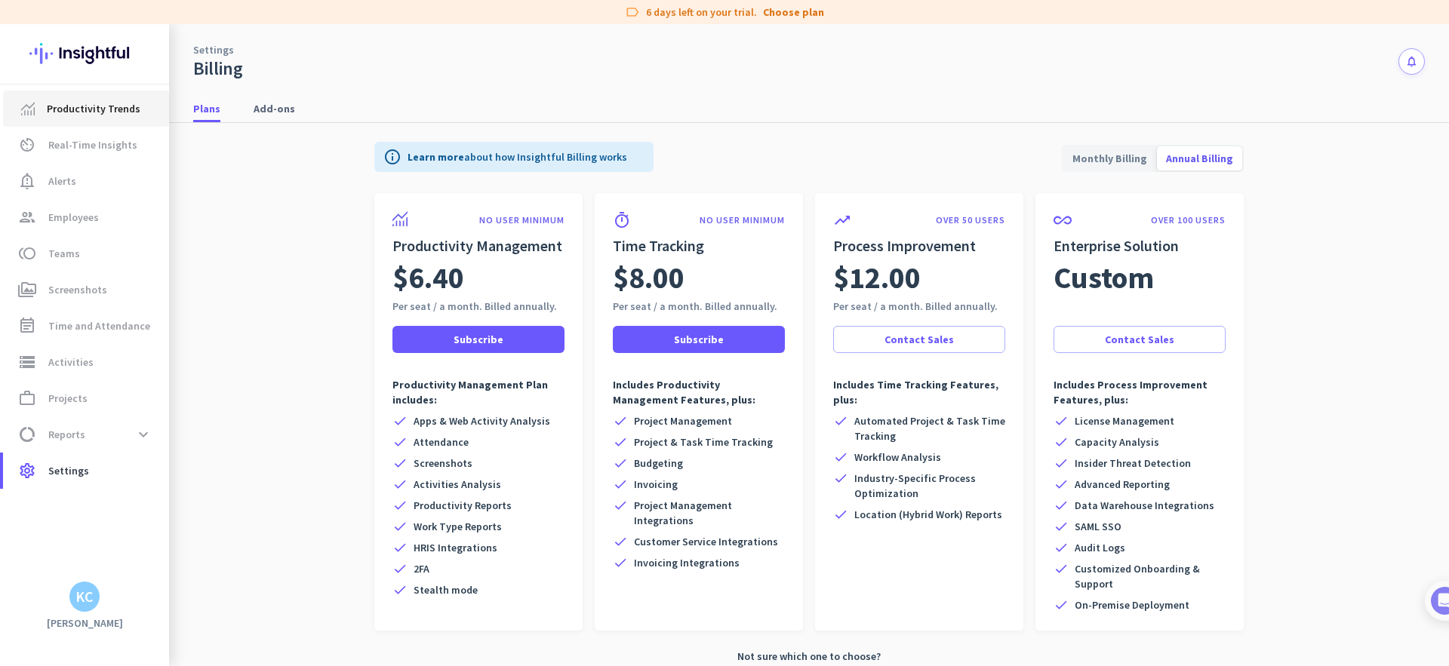
click at [115, 125] on link "Productivity Trends" at bounding box center [86, 109] width 166 height 36
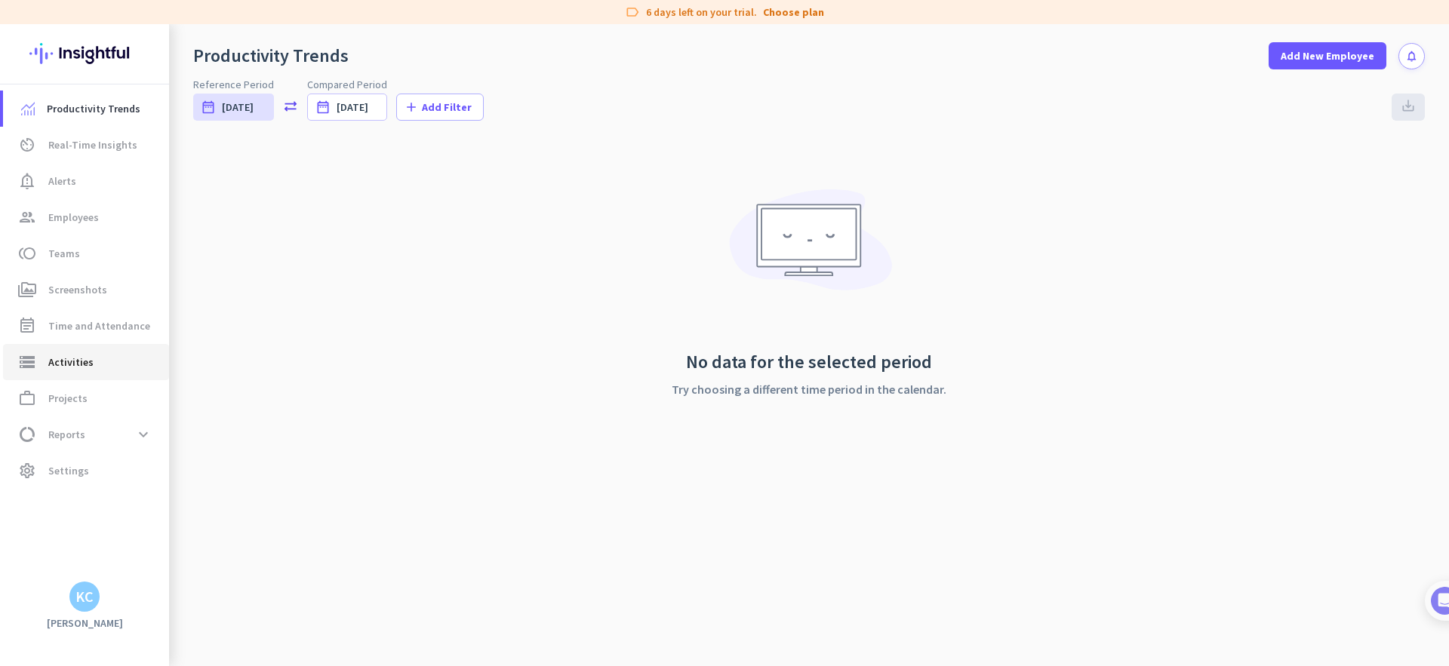
click at [86, 368] on span "Activities" at bounding box center [70, 362] width 45 height 18
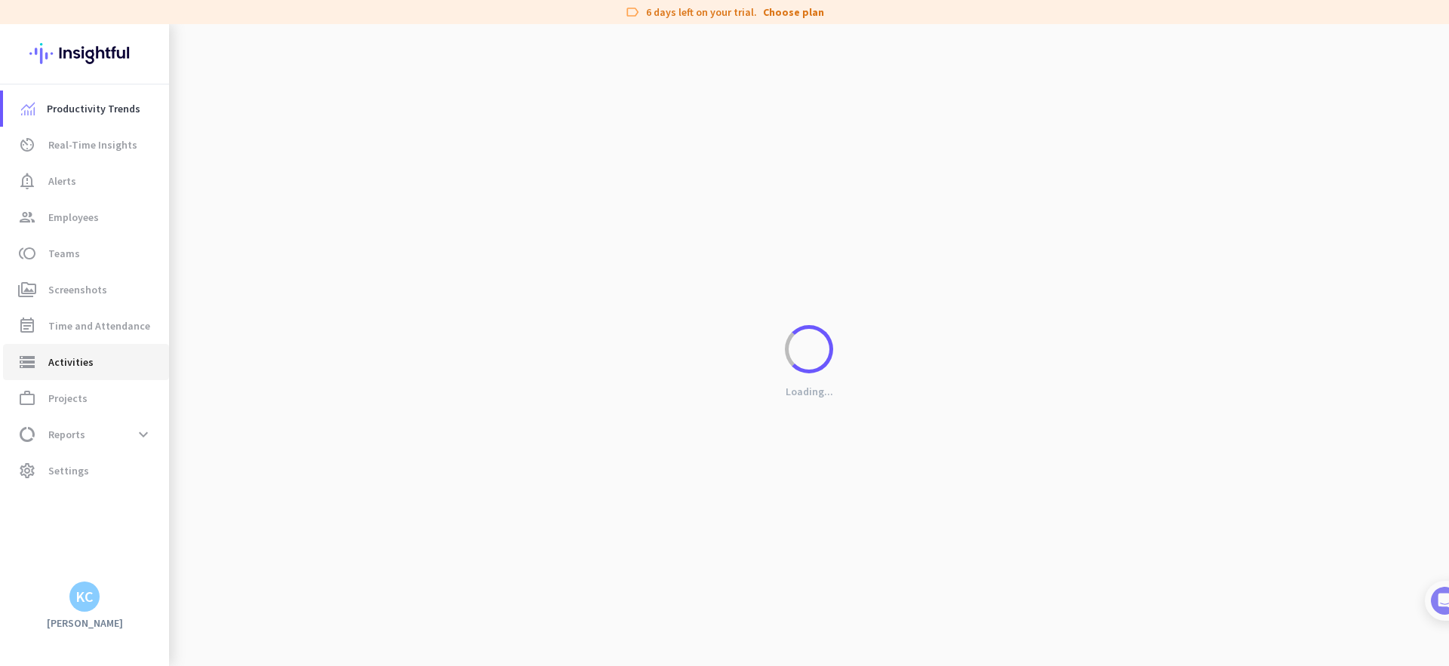
type input "[DATE]"
